Goal: Information Seeking & Learning: Learn about a topic

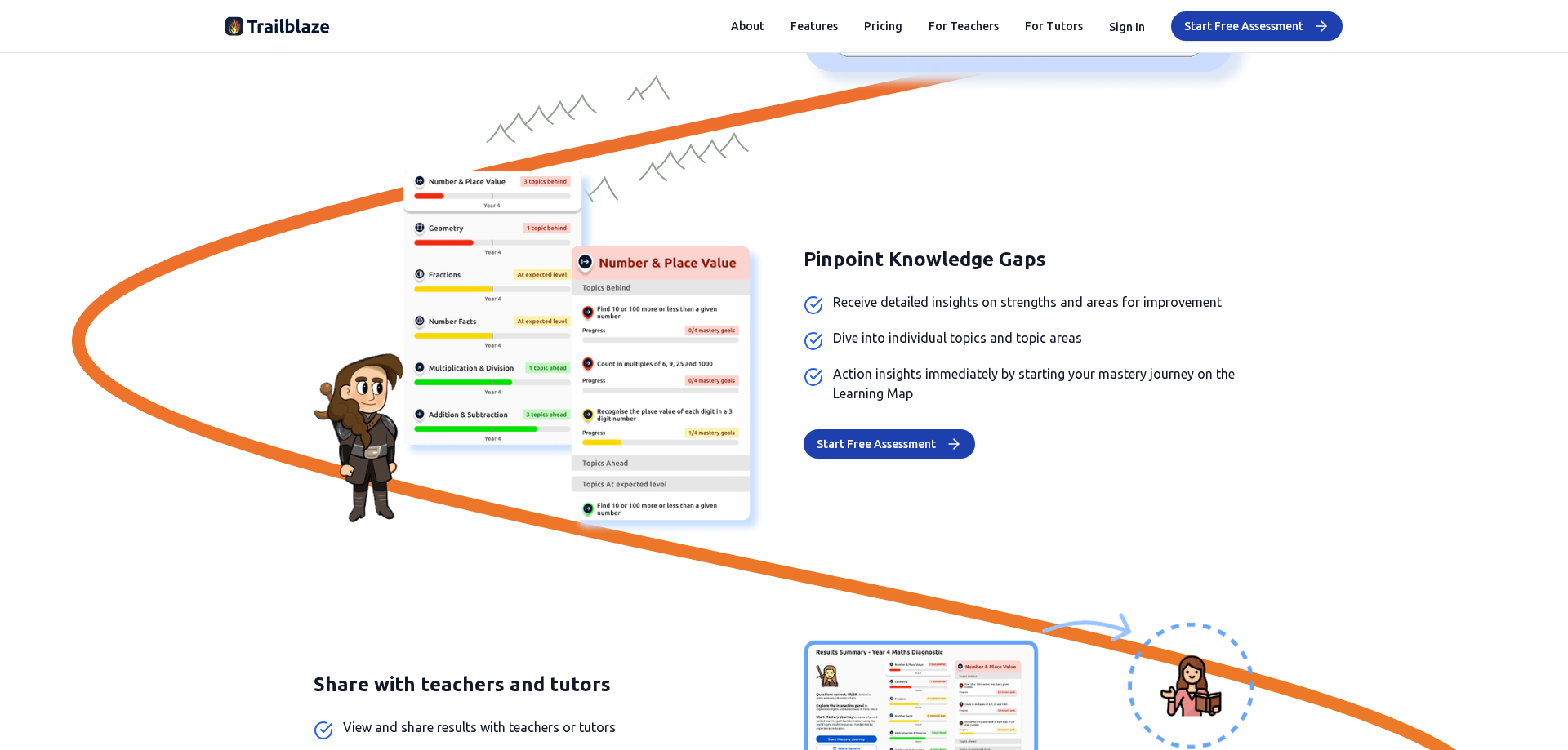
scroll to position [2205, 0]
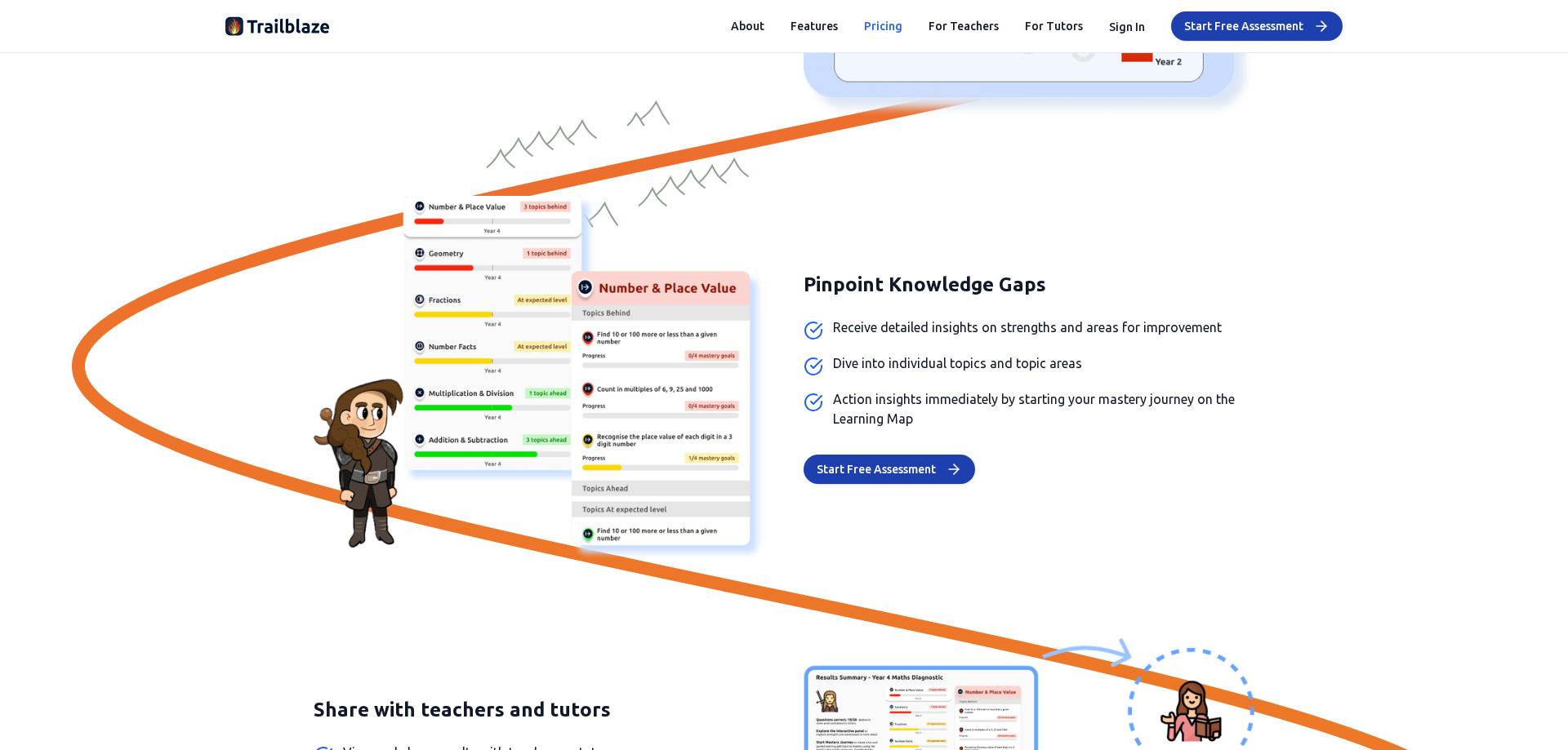
click at [891, 28] on button "Pricing" at bounding box center [883, 26] width 39 height 16
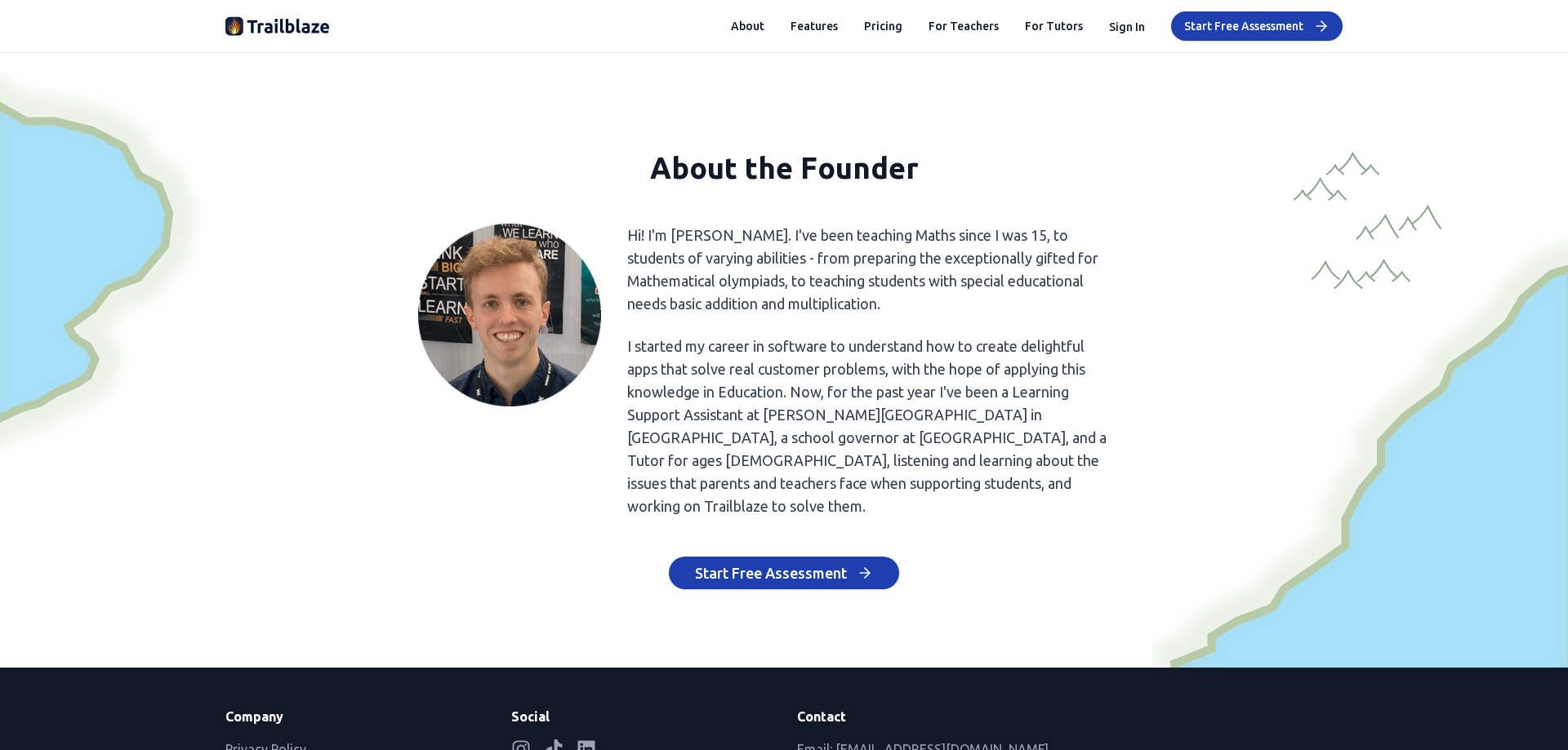
scroll to position [7586, 0]
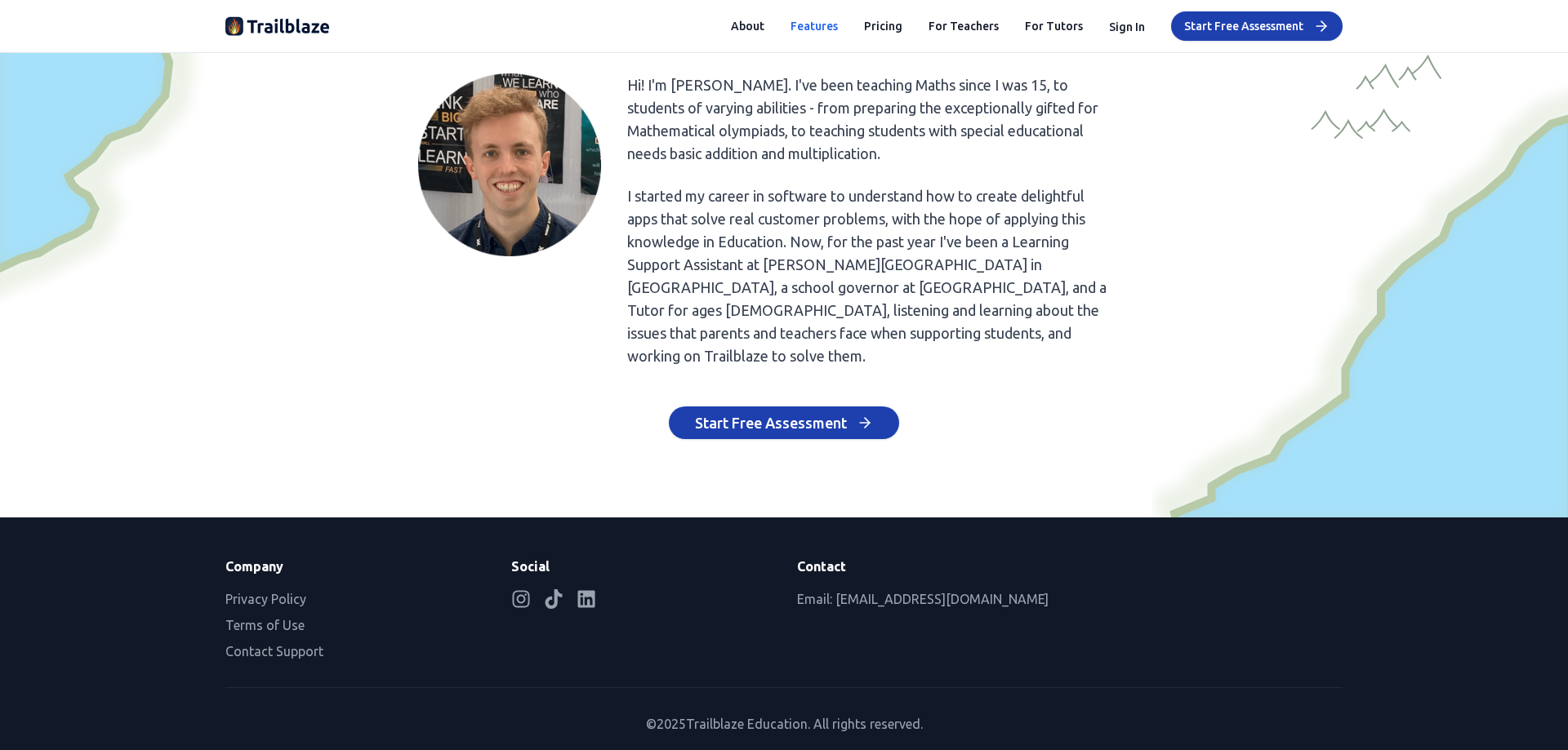
click at [809, 28] on button "Features" at bounding box center [814, 26] width 48 height 16
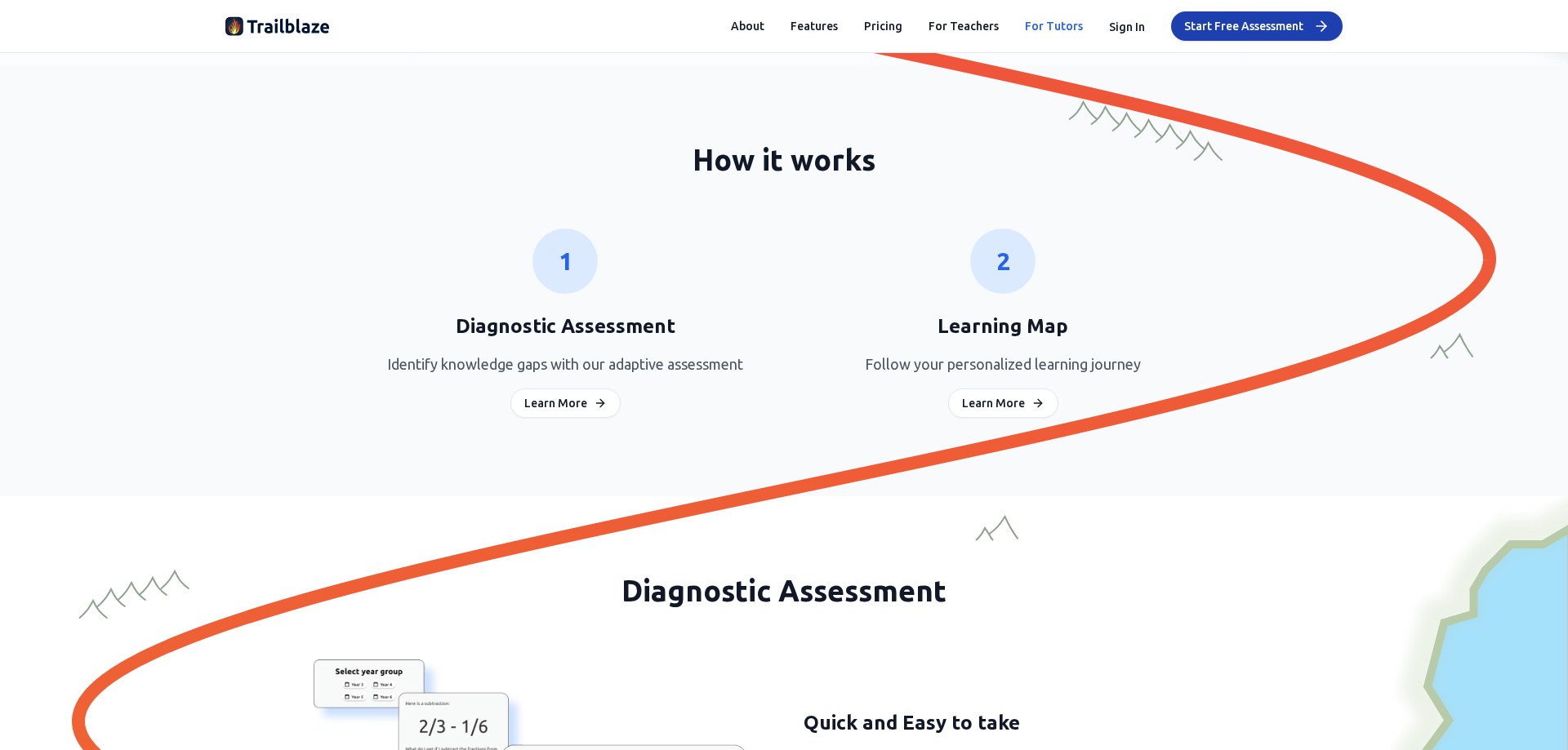
click at [1058, 31] on link "For Tutors" at bounding box center [1054, 26] width 58 height 16
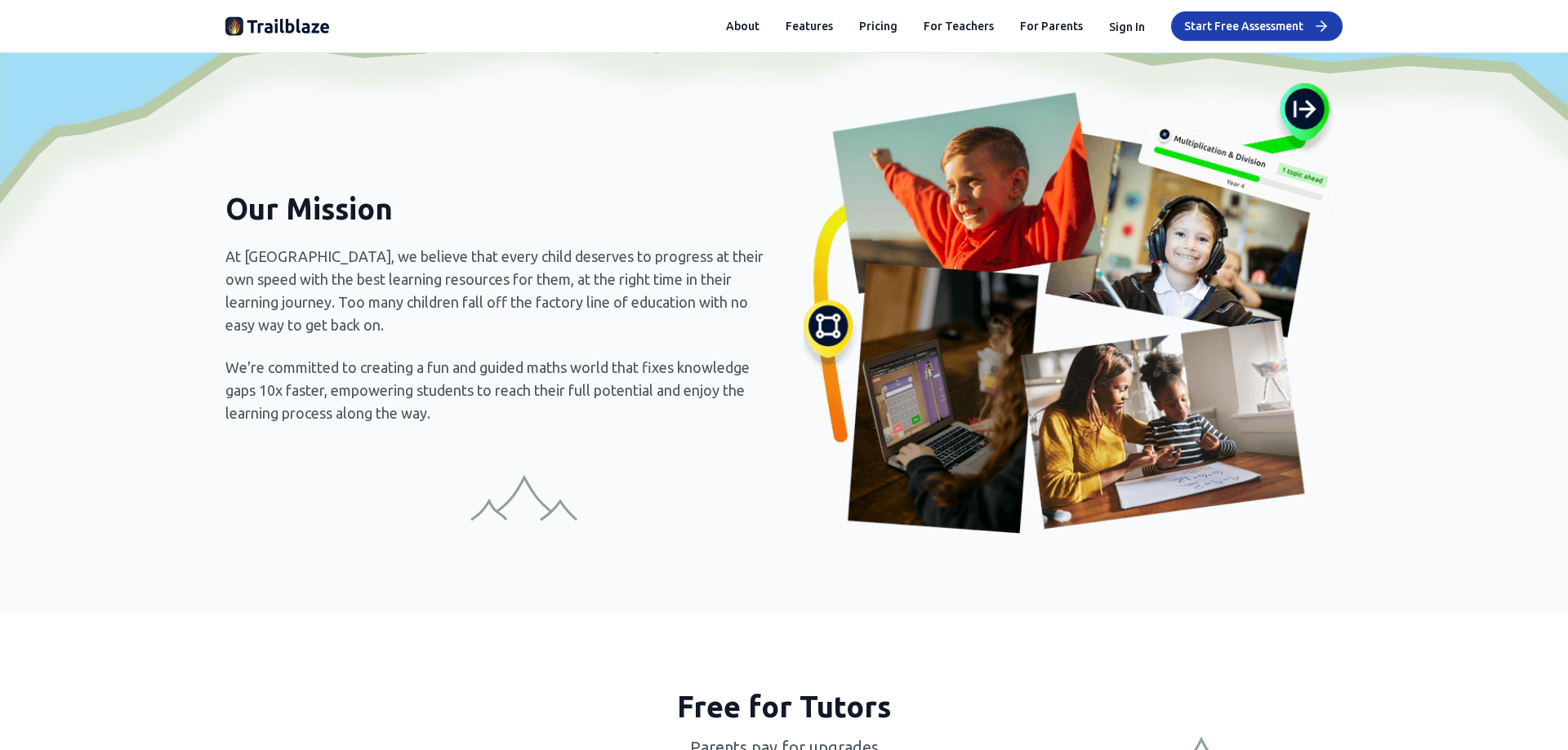
scroll to position [6580, 0]
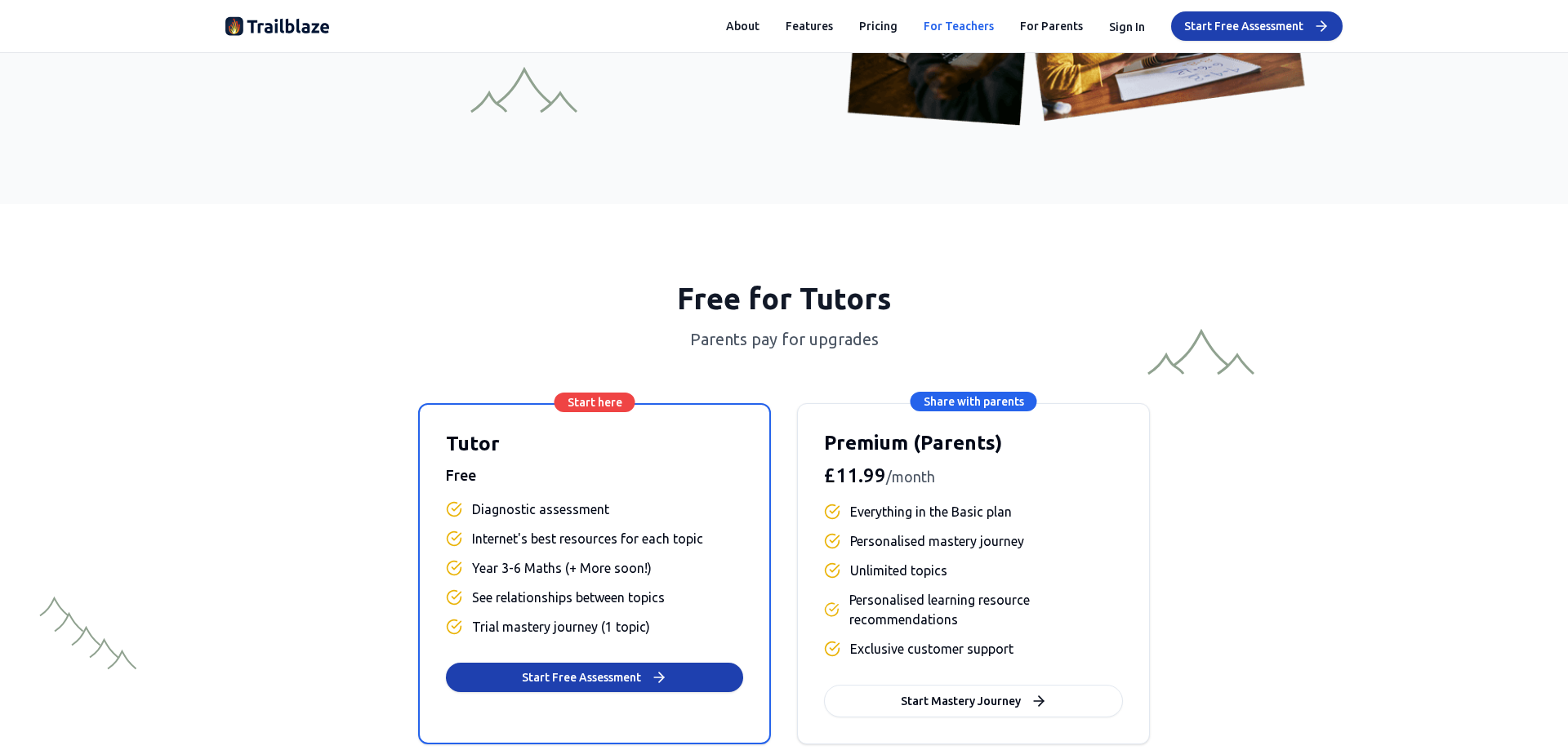
click at [959, 27] on link "For Teachers" at bounding box center [959, 26] width 70 height 16
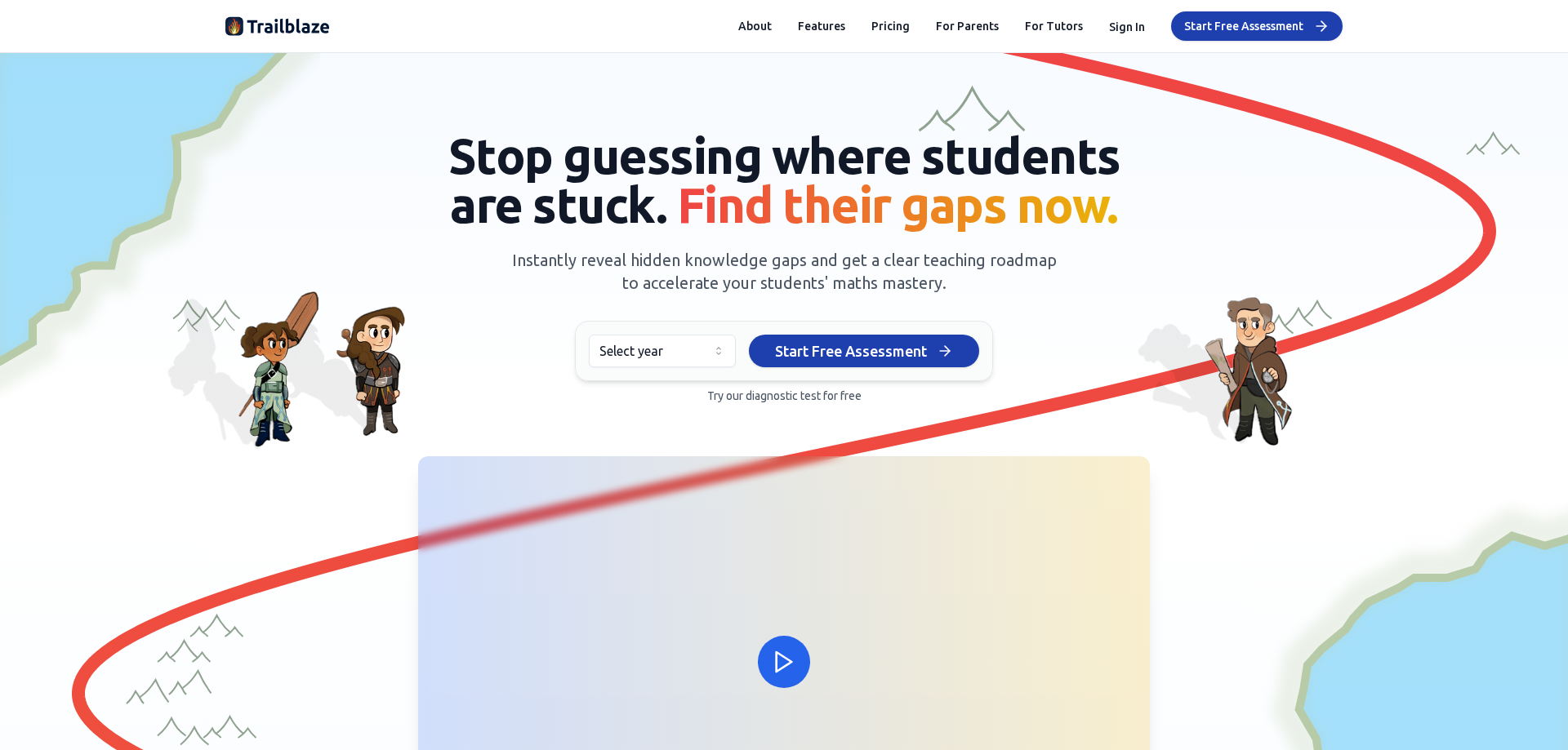
click at [628, 352] on html "We value your privacy We use cookies to enhance your browsing experience, serve…" at bounding box center [784, 375] width 1568 height 750
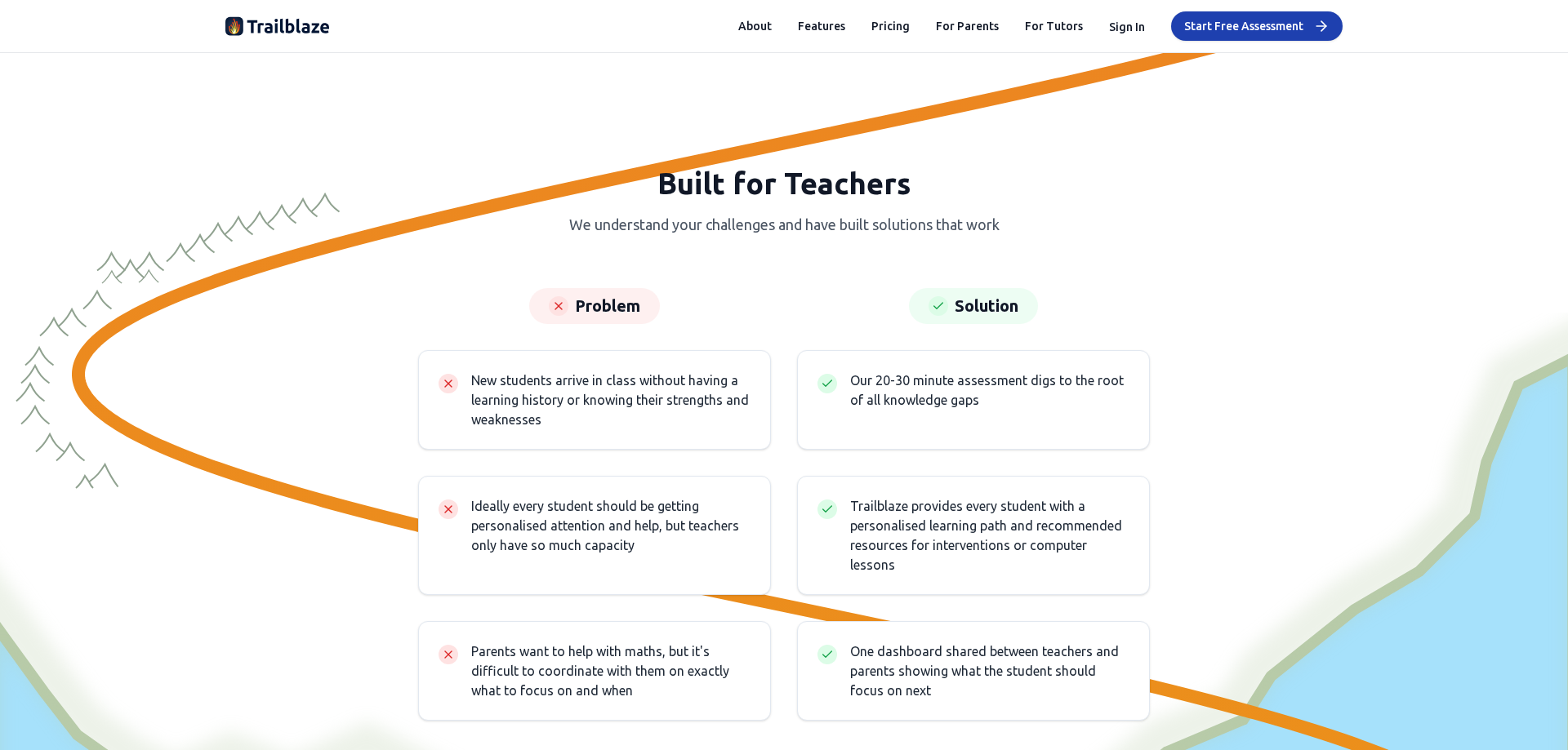
scroll to position [5063, 0]
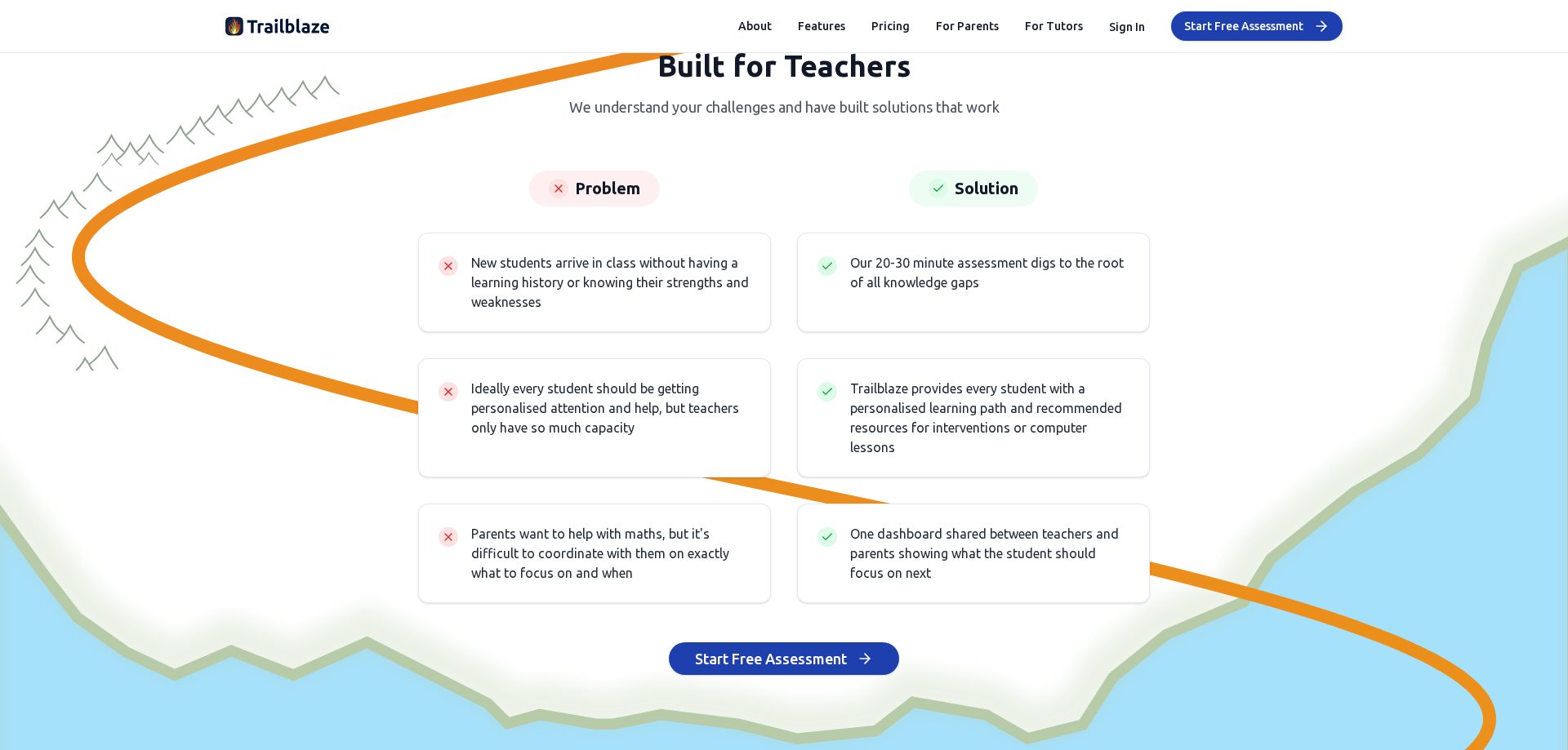
click at [884, 36] on div "About Features Pricing For Parents For Tutors Sign In Start Free Assessment" at bounding box center [1040, 26] width 604 height 30
click at [889, 22] on button "Pricing" at bounding box center [891, 26] width 39 height 16
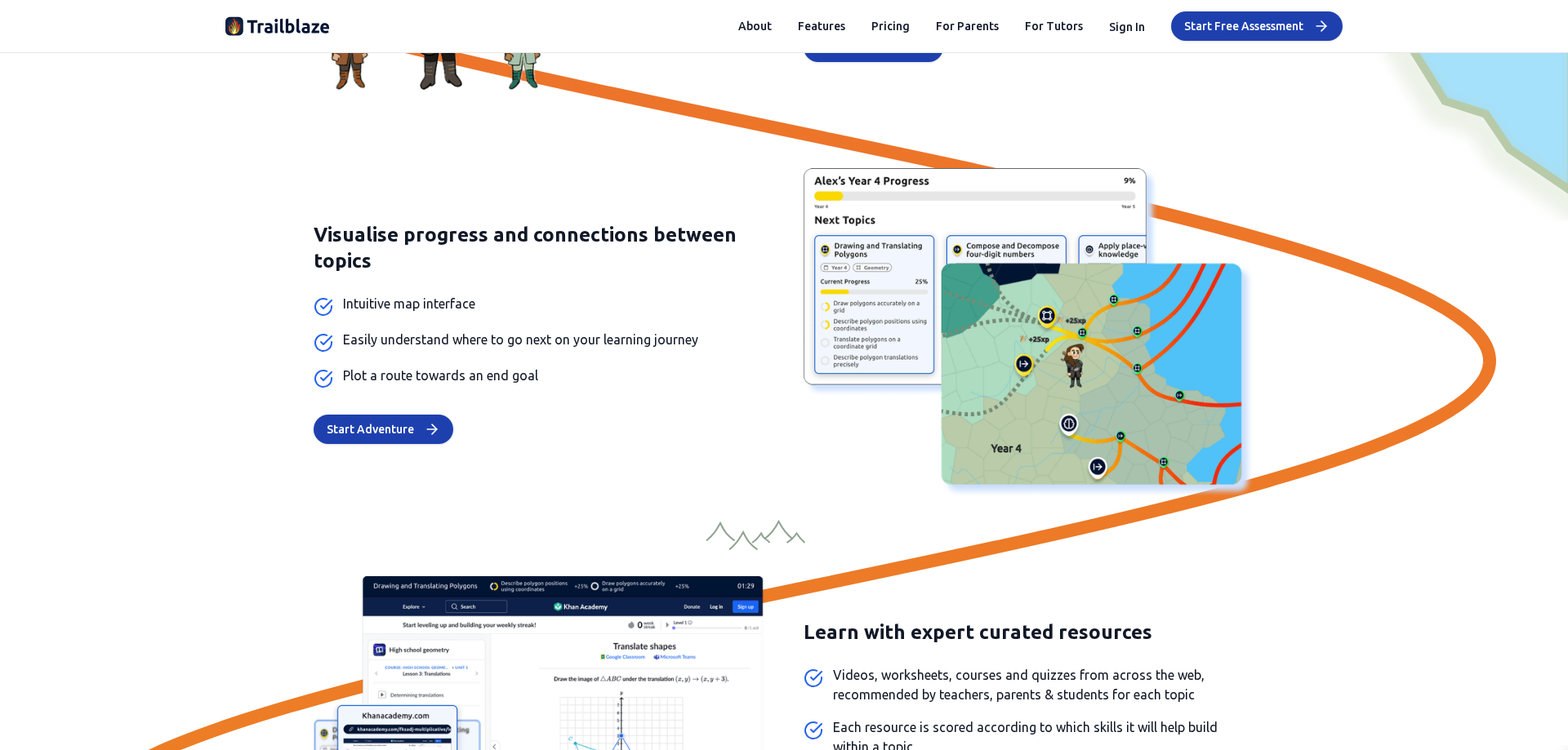
scroll to position [3674, 0]
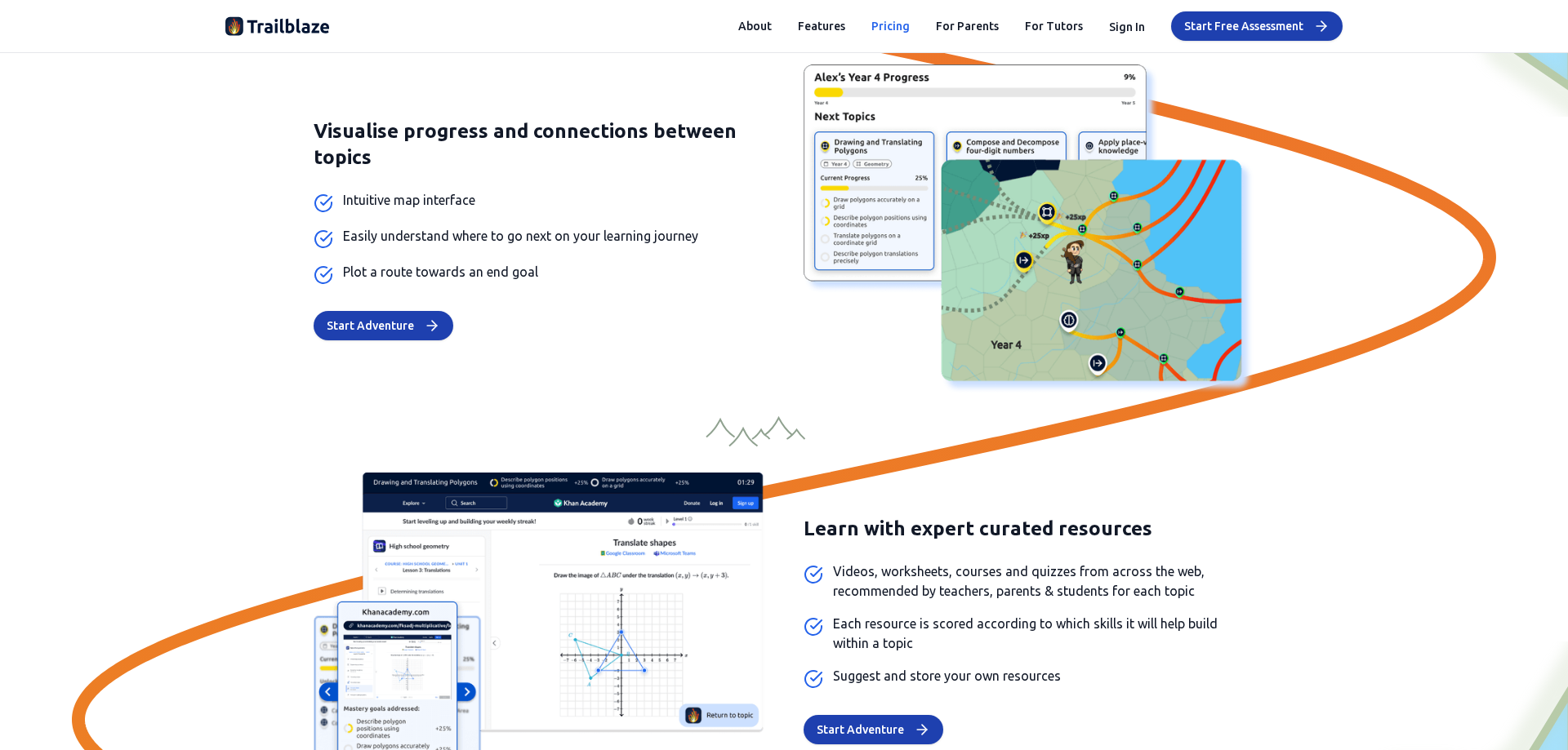
click at [891, 33] on button "Pricing" at bounding box center [891, 26] width 39 height 16
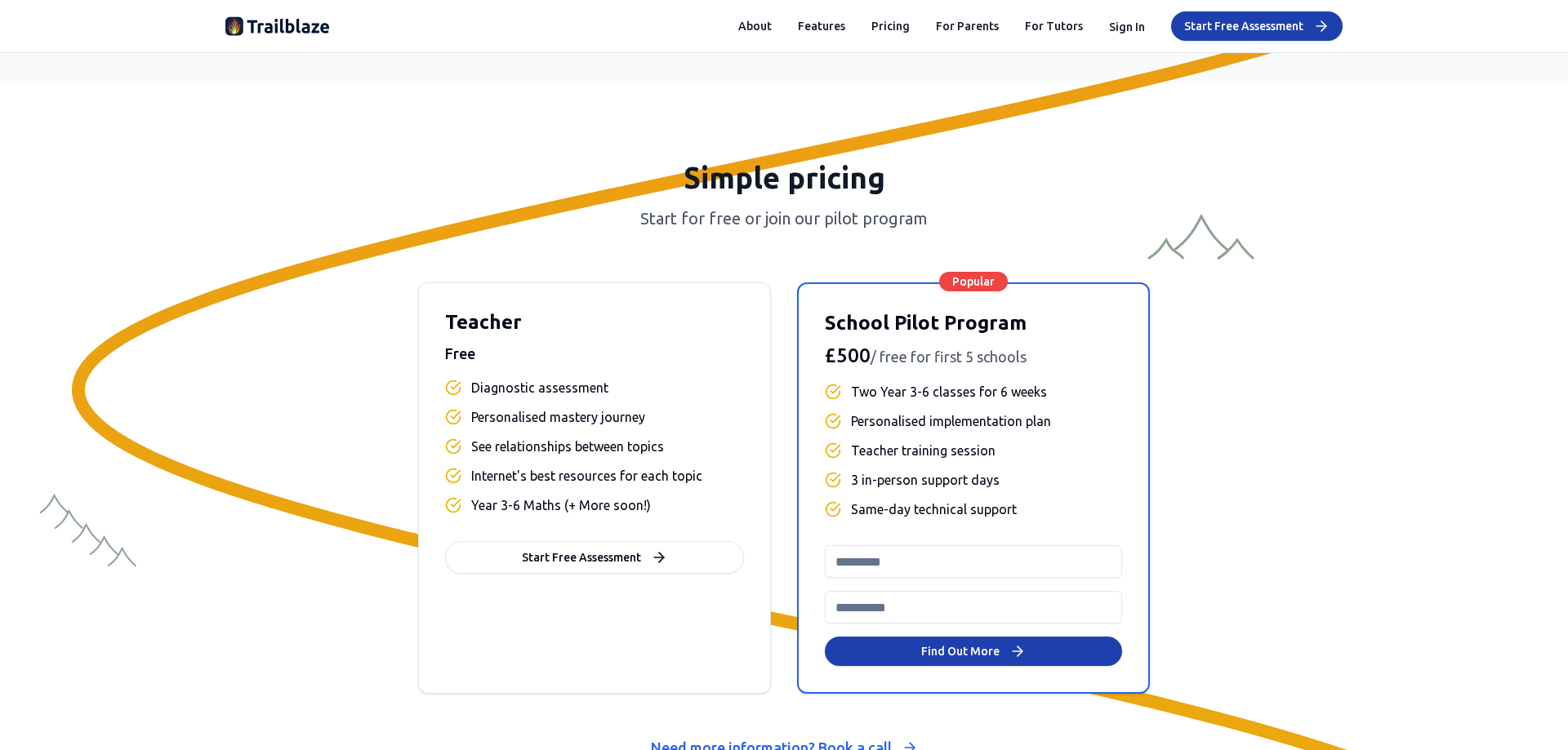
scroll to position [6798, 0]
